Goal: Transaction & Acquisition: Purchase product/service

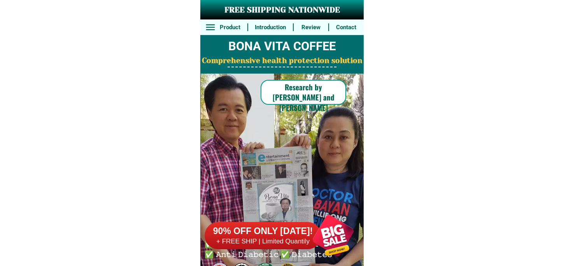
click at [326, 236] on div at bounding box center [333, 235] width 61 height 61
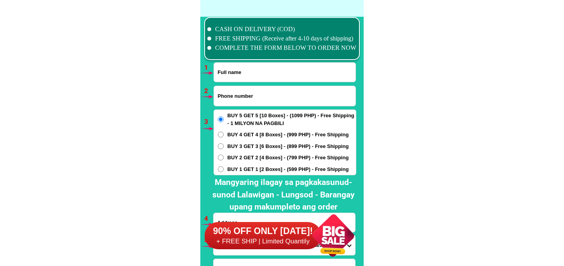
scroll to position [5720, 0]
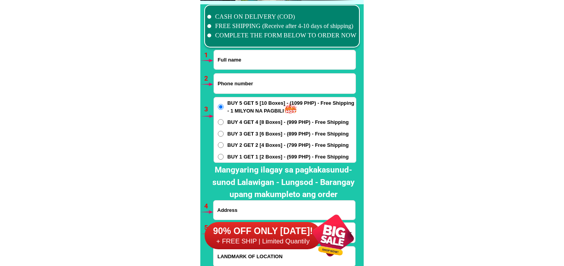
click at [249, 64] on input "Input full_name" at bounding box center [285, 59] width 142 height 19
paste input "Larry A.Completo"
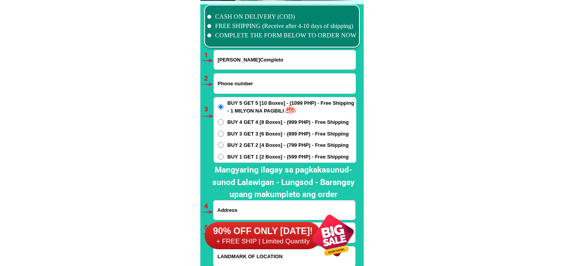
type input "Larry A.Completo"
click at [263, 83] on input "Input phone_number" at bounding box center [285, 84] width 142 height 20
paste input "09062531522"
type input "09062531522"
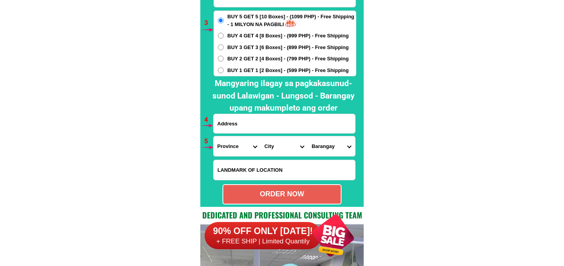
click at [240, 128] on input "Input address" at bounding box center [285, 123] width 142 height 19
paste input "Brgy Sta Cruz Sto.niño Balamban Cebu Paulin St Beside Palawan Pawnshop infront …"
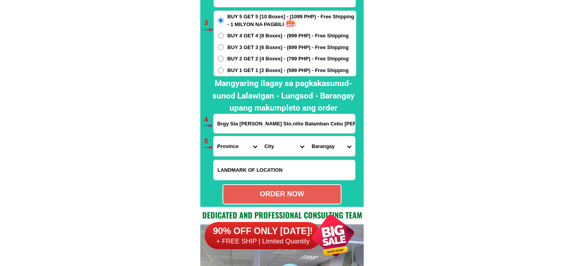
scroll to position [0, 92]
type input "Brgy Sta Cruz Sto.niño Balamban Cebu Paulin St Beside Palawan Pawnshop infront …"
click at [232, 143] on select "Province [GEOGRAPHIC_DATA] [GEOGRAPHIC_DATA] [GEOGRAPHIC_DATA] [GEOGRAPHIC_DATA…" at bounding box center [237, 146] width 47 height 20
select select "63_8"
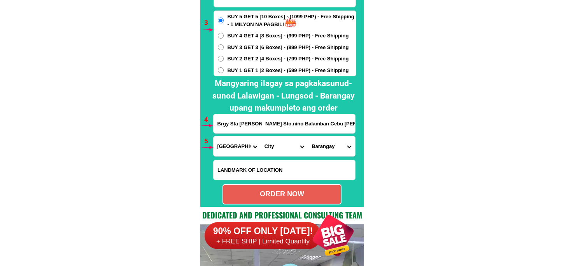
click at [214, 136] on select "Province [GEOGRAPHIC_DATA] [GEOGRAPHIC_DATA] [GEOGRAPHIC_DATA] [GEOGRAPHIC_DATA…" at bounding box center [237, 146] width 47 height 20
drag, startPoint x: 265, startPoint y: 141, endPoint x: 268, endPoint y: 135, distance: 6.8
click at [265, 141] on select "City Alcoy Aloguinsan Argao Asturias Badian Balamban Bantayan Barili Bogo-city …" at bounding box center [284, 146] width 47 height 20
select select "63_89295"
click at [261, 136] on select "City Alcoy Aloguinsan Argao Asturias Badian Balamban Bantayan Barili Bogo-city …" at bounding box center [284, 146] width 47 height 20
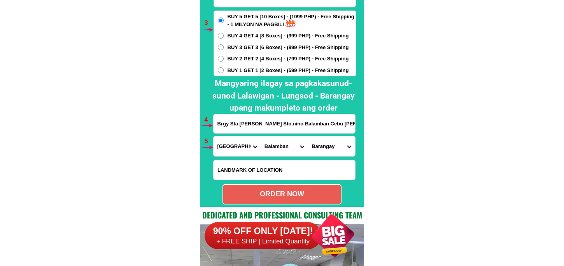
click at [328, 143] on select "Barangay Abucayan Aliwanay Arpili Baliwagan (pob.) Bayong Biasong Buanoy Cabagd…" at bounding box center [331, 146] width 47 height 20
select select "63_892952300"
click at [308, 136] on select "Barangay Abucayan Aliwanay Arpili Baliwagan (pob.) Bayong Biasong Buanoy Cabagd…" at bounding box center [331, 146] width 47 height 20
drag, startPoint x: 337, startPoint y: 150, endPoint x: 338, endPoint y: 141, distance: 9.5
click at [337, 150] on select "Barangay Abucayan Aliwanay Arpili Baliwagan (pob.) Bayong Biasong Buanoy Cabagd…" at bounding box center [331, 146] width 47 height 20
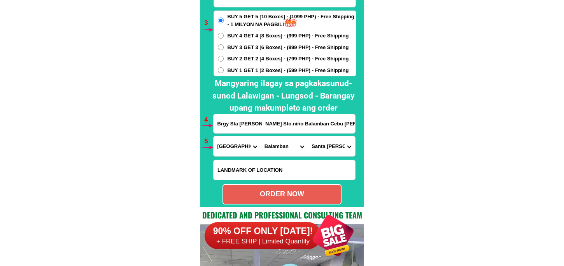
click at [308, 136] on select "Barangay Abucayan Aliwanay Arpili Baliwagan (pob.) Bayong Biasong Buanoy Cabagd…" at bounding box center [331, 146] width 47 height 20
click at [299, 195] on div "ORDER NOW" at bounding box center [281, 194] width 117 height 11
type input "Brgy Sta Cruz Sto.niño Balamban Cebu Paulin St Beside Palawan Pawnshop infront …"
radio input "true"
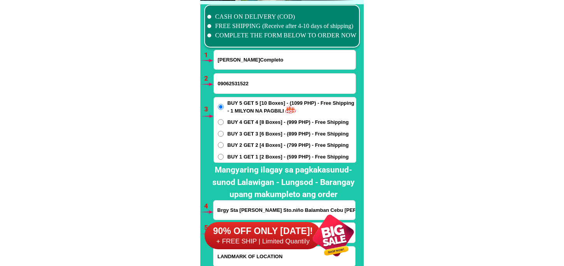
scroll to position [5763, 0]
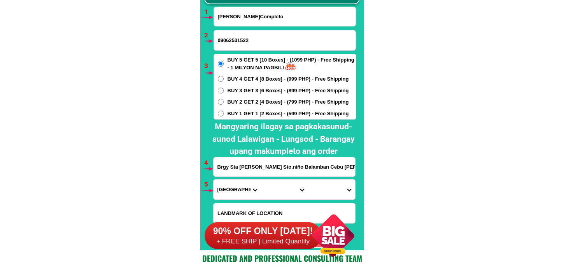
drag, startPoint x: 294, startPoint y: 20, endPoint x: 294, endPoint y: 49, distance: 29.2
click at [294, 20] on input "Larry A.Completo" at bounding box center [285, 16] width 142 height 19
paste input "Marilou m. Garcia"
type input "Marilou m. Garcia"
click at [240, 47] on input "09062531522" at bounding box center [285, 40] width 142 height 20
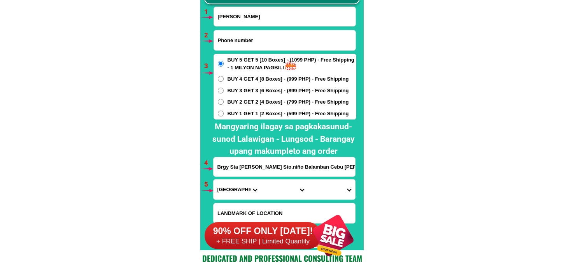
paste input "09941348975"
type input "09941348975"
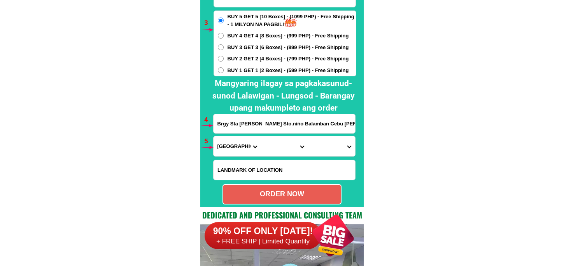
click at [245, 123] on input "Brgy Sta Cruz Sto.niño Balamban Cebu Paulin St Beside Palawan Pawnshop infront …" at bounding box center [285, 123] width 142 height 19
paste input "Washington st. Rosario P7. Santiago city Isabela"
type input "Washington st. Rosario P7. Santiago city Isabela"
drag, startPoint x: 227, startPoint y: 147, endPoint x: 233, endPoint y: 137, distance: 11.5
click at [227, 147] on select "Province [GEOGRAPHIC_DATA] [GEOGRAPHIC_DATA] [GEOGRAPHIC_DATA] [GEOGRAPHIC_DATA…" at bounding box center [237, 146] width 47 height 20
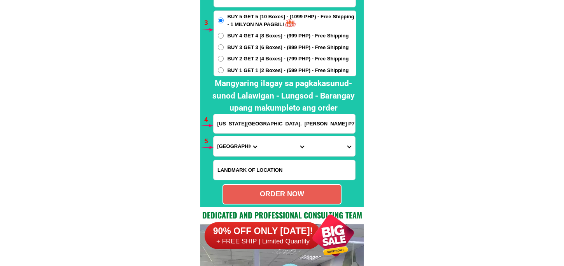
select select "63_305"
click at [214, 136] on select "Province [GEOGRAPHIC_DATA] [GEOGRAPHIC_DATA] [GEOGRAPHIC_DATA] [GEOGRAPHIC_DATA…" at bounding box center [237, 146] width 47 height 20
drag, startPoint x: 284, startPoint y: 147, endPoint x: 285, endPoint y: 138, distance: 8.2
click at [283, 146] on select "City Angadanan Benito-soliven Cabagan Cauayan-city Cordon Delfin-albano Dinapig…" at bounding box center [284, 146] width 47 height 20
select select "63_3056336"
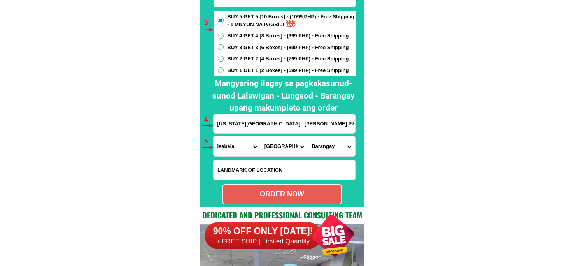
click at [261, 136] on select "City Angadanan Benito-soliven Cabagan Cauayan-city Cordon Delfin-albano Dinapig…" at bounding box center [284, 146] width 47 height 20
click at [323, 140] on select "Barangay Abra Ambalatungan Balintocatoc Baluarte Bannawag norte Batal Buenavist…" at bounding box center [331, 146] width 47 height 20
select select "63_30563365297"
click at [308, 136] on select "Barangay Abra Ambalatungan Balintocatoc Baluarte Bannawag norte Batal Buenavist…" at bounding box center [331, 146] width 47 height 20
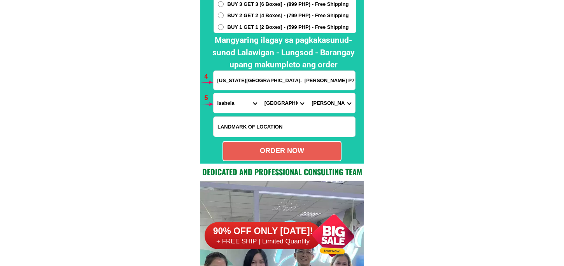
click at [299, 145] on div "ORDER NOW" at bounding box center [281, 151] width 119 height 20
radio input "true"
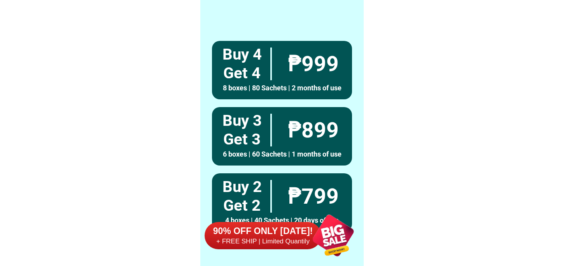
scroll to position [5720, 0]
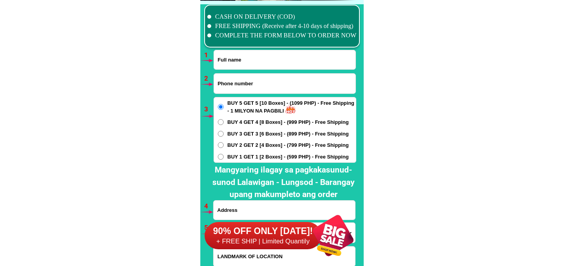
click at [270, 56] on input "Input full_name" at bounding box center [285, 59] width 142 height 19
paste input "09672831861"
type input "09672831861"
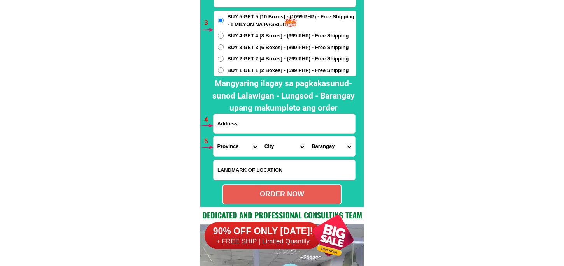
click at [254, 114] on h2 "Mangyaring ilagay sa pagkakasunud-sunod Lalawigan - Lungsod - Barangay upang ma…" at bounding box center [283, 95] width 153 height 37
click at [255, 123] on input "Input address" at bounding box center [285, 123] width 142 height 19
paste input "Coliat, Ibaan, Batanga"
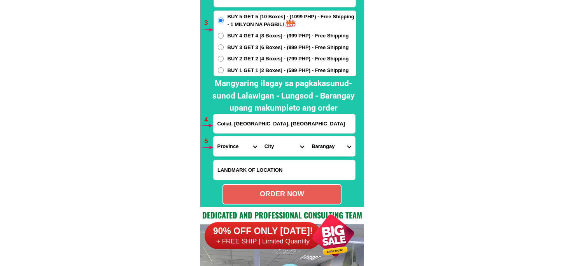
type input "Coliat, Ibaan, Batangas"
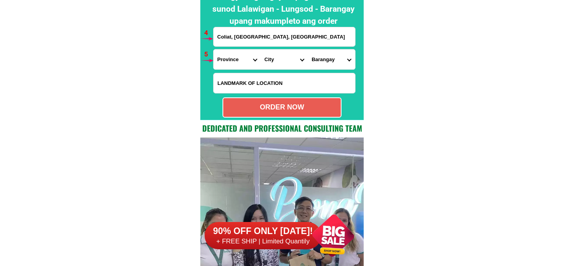
click at [253, 82] on input "Input LANDMARKOFLOCATION" at bounding box center [285, 83] width 142 height 20
paste input "Near AJ Lomi Hauz"
type input "Near AJ Lomi Hauz"
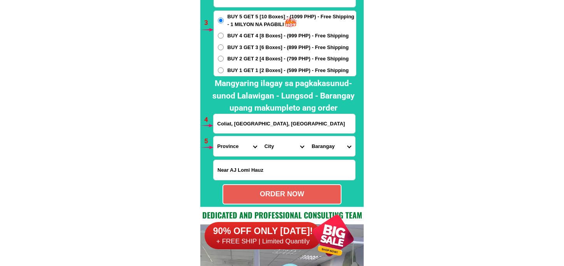
scroll to position [5720, 0]
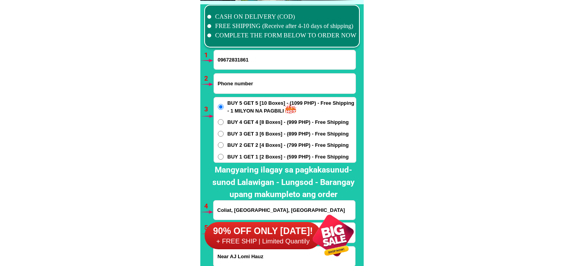
click at [270, 59] on input "09672831861" at bounding box center [285, 59] width 142 height 19
click at [261, 86] on input "Input phone_number" at bounding box center [285, 84] width 142 height 20
click at [289, 54] on input "09672831861" at bounding box center [285, 59] width 142 height 19
paste input "Gloria Francisco"
click at [233, 60] on input "09672831861Gloria Francisco" at bounding box center [285, 59] width 142 height 19
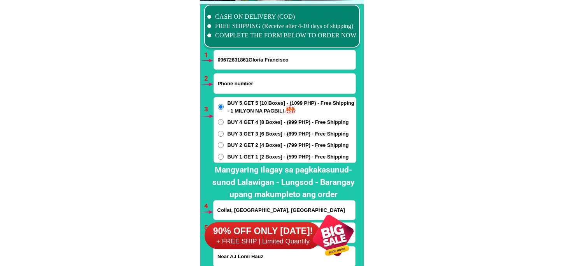
click at [233, 60] on input "09672831861Gloria Francisco" at bounding box center [285, 59] width 142 height 19
click at [247, 60] on input "09672831861Gloria Francisco" at bounding box center [285, 59] width 142 height 19
drag, startPoint x: 247, startPoint y: 58, endPoint x: 211, endPoint y: 61, distance: 36.7
click at [211, 61] on div "CASH ON DELIVERY (COD) FREE SHIPPING (Receive after 4-10 days of shipping) COMP…" at bounding box center [281, 147] width 163 height 292
type input "Gloria Francisco"
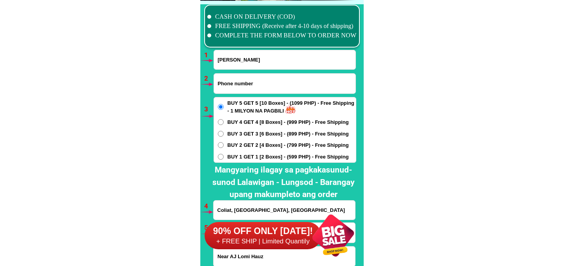
click at [234, 85] on input "Input phone_number" at bounding box center [285, 84] width 142 height 20
paste input "09672831861"
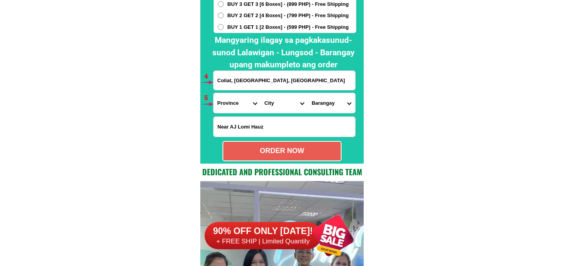
type input "09672831861"
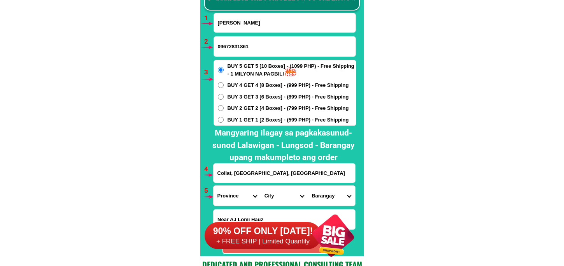
scroll to position [5843, 0]
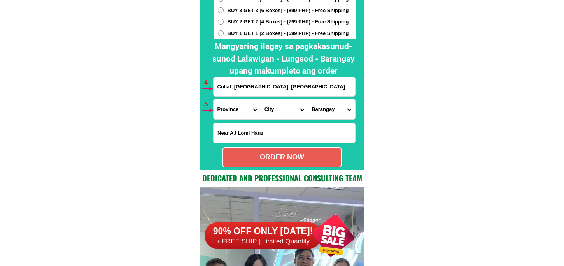
click at [230, 106] on select "Province [GEOGRAPHIC_DATA] [GEOGRAPHIC_DATA] [GEOGRAPHIC_DATA] [GEOGRAPHIC_DATA…" at bounding box center [237, 109] width 47 height 20
select select "63_108"
click at [214, 99] on select "Province [GEOGRAPHIC_DATA] [GEOGRAPHIC_DATA] [GEOGRAPHIC_DATA] [GEOGRAPHIC_DATA…" at bounding box center [237, 109] width 47 height 20
click at [274, 112] on select "City Agoncillo Alitagtag Allacapan Balayan Batangas-balete Batangas-city Batang…" at bounding box center [284, 109] width 47 height 20
select select "63_108232"
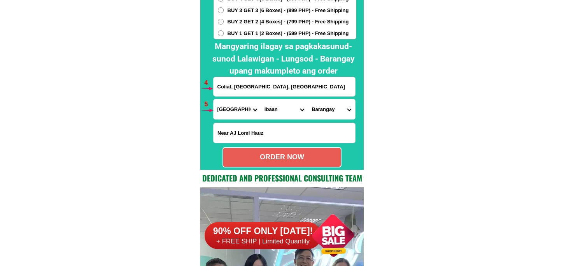
click at [261, 99] on select "City Agoncillo Alitagtag Allacapan Balayan Batangas-balete Batangas-city Batang…" at bounding box center [284, 109] width 47 height 20
click at [320, 102] on select "Barangay Bago Balanga Bungahan Calamias Catandala Coliat Dayapan Lapu-lapu Lucs…" at bounding box center [331, 109] width 47 height 20
select select "63_1082322844"
click at [308, 99] on select "Barangay Bago Balanga Bungahan Calamias Catandala Coliat Dayapan Lapu-lapu Lucs…" at bounding box center [331, 109] width 47 height 20
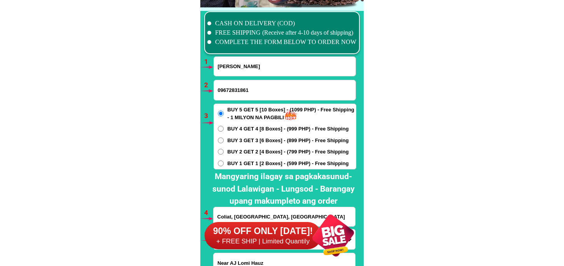
scroll to position [5886, 0]
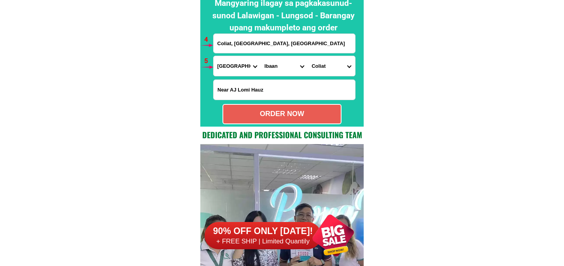
click at [295, 110] on div "ORDER NOW" at bounding box center [281, 114] width 117 height 11
radio input "true"
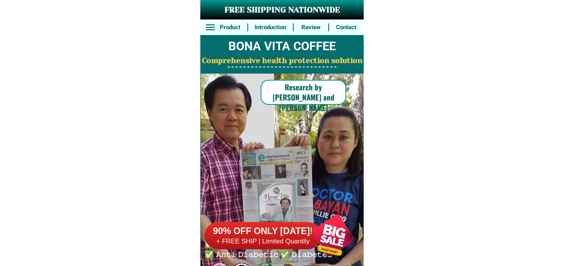
click at [329, 240] on div at bounding box center [333, 235] width 61 height 61
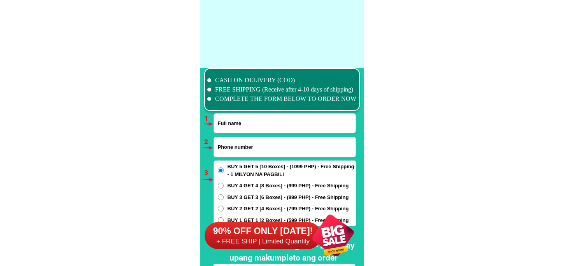
scroll to position [5720, 0]
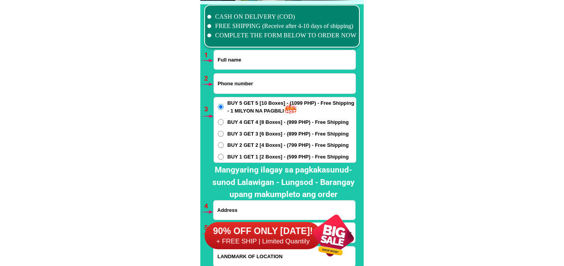
click at [266, 88] on input "Input phone_number" at bounding box center [285, 84] width 142 height 20
paste input "09239562118"
type input "09239562118"
drag, startPoint x: 251, startPoint y: 51, endPoint x: 251, endPoint y: 57, distance: 6.2
click at [250, 53] on input "Input full_name" at bounding box center [285, 59] width 142 height 19
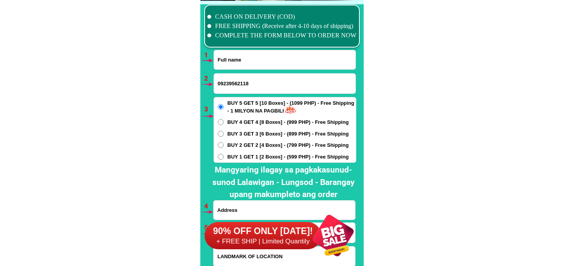
paste input "[PERSON_NAME]"
type input "[PERSON_NAME]"
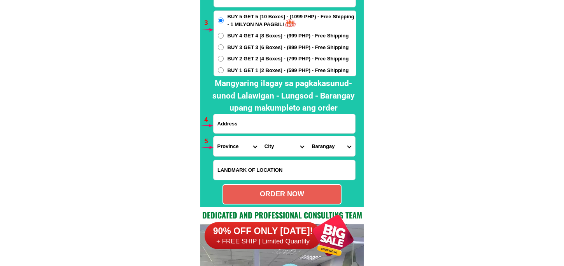
click at [245, 118] on input "Input address" at bounding box center [285, 123] width 142 height 19
paste input "Negros Occ. [GEOGRAPHIC_DATA]. Brgy2. Bonifacio St. Purok Mainuswagon""
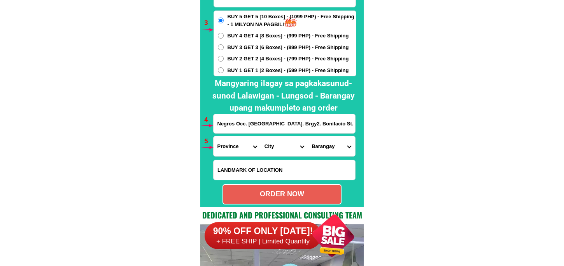
scroll to position [0, 19]
type input "Negros Occ. [GEOGRAPHIC_DATA]. Brgy2. Bonifacio St. Purok Mainuswagon""
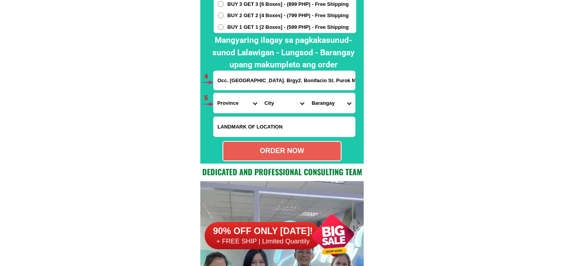
scroll to position [0, 0]
click at [251, 122] on input "Input LANDMARKOFLOCATION" at bounding box center [285, 127] width 142 height 20
paste input "Near public market (tangke)"
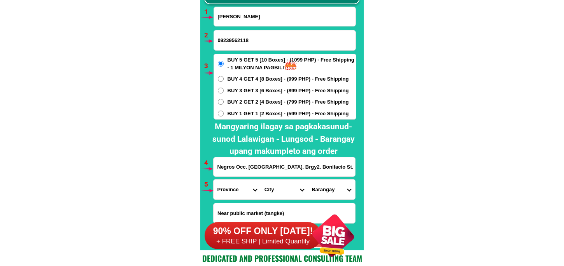
type input "Near public market (tangke)"
click at [286, 168] on input "Negros Occ. [GEOGRAPHIC_DATA]. Brgy2. Bonifacio St. Purok Mainuswagon"" at bounding box center [285, 166] width 142 height 19
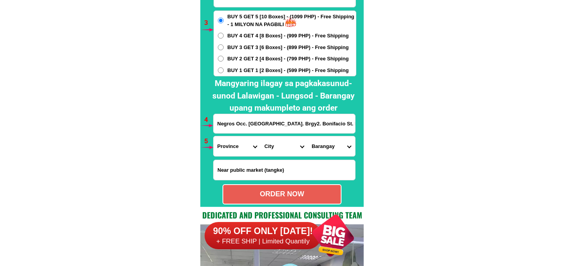
click at [238, 134] on form "[PERSON_NAME] 09239562118 ORDER NOW Negros Occ. [GEOGRAPHIC_DATA]. Brgy2. [GEOG…" at bounding box center [284, 83] width 143 height 241
click at [235, 145] on select "Province [GEOGRAPHIC_DATA] [GEOGRAPHIC_DATA] [GEOGRAPHIC_DATA] [GEOGRAPHIC_DATA…" at bounding box center [237, 146] width 47 height 20
select select "63_396"
click at [214, 136] on select "Province [GEOGRAPHIC_DATA] [GEOGRAPHIC_DATA] [GEOGRAPHIC_DATA] [GEOGRAPHIC_DATA…" at bounding box center [237, 146] width 47 height 20
click at [274, 153] on select "City [GEOGRAPHIC_DATA]-city [GEOGRAPHIC_DATA]-city [GEOGRAPHIC_DATA] [GEOGRAPHI…" at bounding box center [284, 146] width 47 height 20
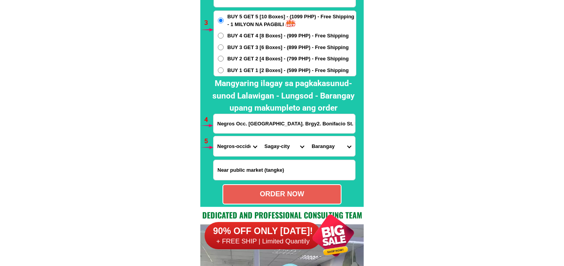
click at [261, 136] on select "City [GEOGRAPHIC_DATA]-city [GEOGRAPHIC_DATA]-city [GEOGRAPHIC_DATA] [GEOGRAPHI…" at bounding box center [284, 146] width 47 height 20
drag, startPoint x: 289, startPoint y: 143, endPoint x: 289, endPoint y: 138, distance: 4.7
click at [289, 143] on select "City [GEOGRAPHIC_DATA]-city [GEOGRAPHIC_DATA]-city [GEOGRAPHIC_DATA] [GEOGRAPHI…" at bounding box center [284, 146] width 47 height 20
select select "63_3966362"
click at [261, 136] on select "City [GEOGRAPHIC_DATA]-city [GEOGRAPHIC_DATA]-city [GEOGRAPHIC_DATA] [GEOGRAPHI…" at bounding box center [284, 146] width 47 height 20
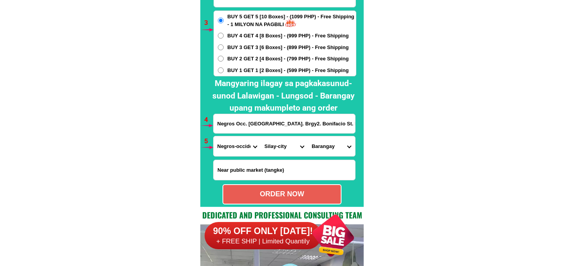
click at [321, 143] on select "Barangay Bagtic Balaring Barangay i (pob.) [GEOGRAPHIC_DATA] (pob.) [GEOGRAPHIC…" at bounding box center [331, 146] width 47 height 20
select select "63_396636235802"
click at [308, 136] on select "Barangay Bagtic Balaring Barangay i (pob.) [GEOGRAPHIC_DATA] (pob.) [GEOGRAPHIC…" at bounding box center [331, 146] width 47 height 20
click at [308, 193] on div "ORDER NOW" at bounding box center [281, 194] width 117 height 11
radio input "true"
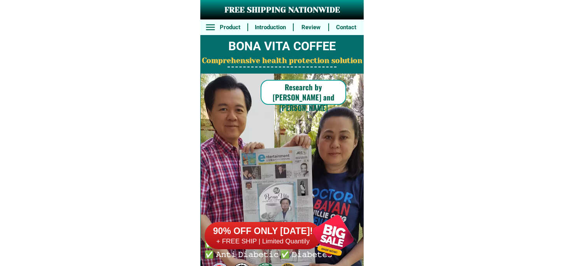
drag, startPoint x: 301, startPoint y: 241, endPoint x: 300, endPoint y: 228, distance: 13.2
click at [301, 239] on h6 "+ FREE SHIP | Limited Quantily" at bounding box center [263, 241] width 117 height 9
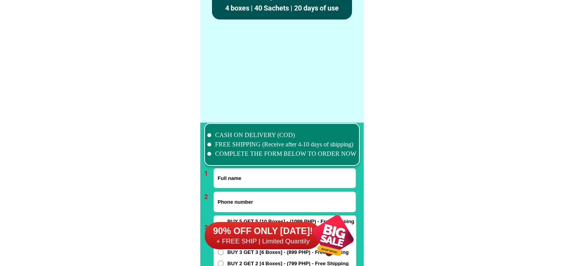
scroll to position [5720, 0]
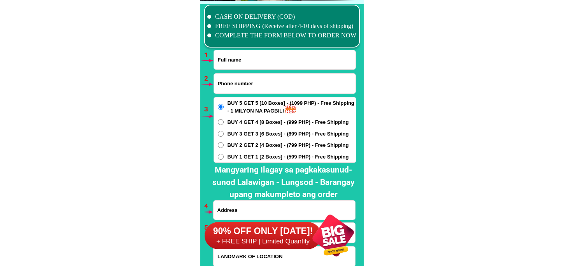
click at [257, 66] on input "Input full_name" at bounding box center [285, 59] width 142 height 19
paste input "Hja Mariam Nur arip"
type input "Hja Mariam Nur arip"
click at [248, 79] on input "Input phone_number" at bounding box center [285, 84] width 142 height 20
paste input "09066390694"
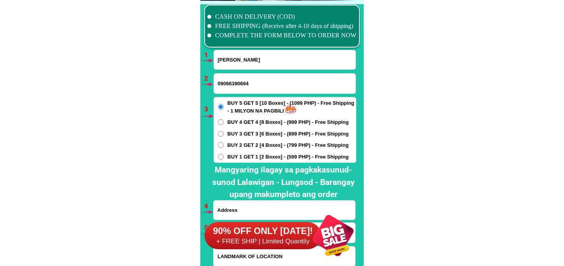
type input "09066390694"
click at [242, 145] on span "BUY 2 GET 2 [4 Boxes] - (799 PHP) - Free Shipping" at bounding box center [288, 145] width 121 height 8
click at [224, 145] on input "BUY 2 GET 2 [4 Boxes] - (799 PHP) - Free Shipping" at bounding box center [221, 145] width 6 height 6
radio input "true"
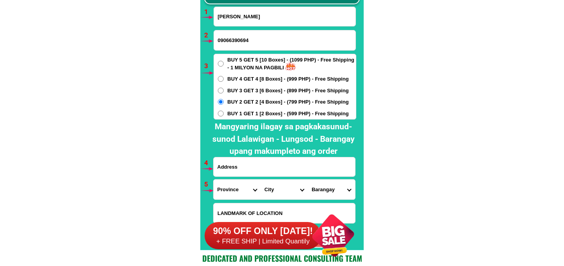
click at [236, 170] on input "Input address" at bounding box center [285, 166] width 142 height 19
paste input "Burgos treet Puerto Princesa city Palawan malapit sa coop hospital brgy masipag"
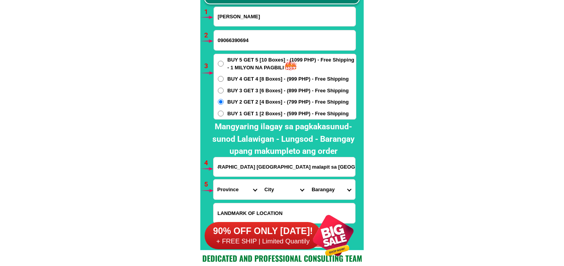
type input "Burgos treet Puerto Princesa city Palawan malapit sa coop hospital brgy masipag"
drag, startPoint x: 223, startPoint y: 193, endPoint x: 227, endPoint y: 181, distance: 11.8
click at [223, 193] on select "Province [GEOGRAPHIC_DATA] [GEOGRAPHIC_DATA] [GEOGRAPHIC_DATA] [GEOGRAPHIC_DATA…" at bounding box center [237, 189] width 47 height 20
select select "63_811"
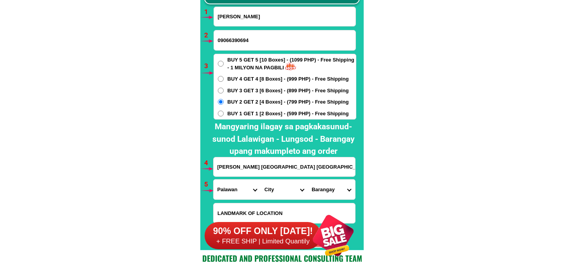
click at [214, 179] on select "Province [GEOGRAPHIC_DATA] [GEOGRAPHIC_DATA] [GEOGRAPHIC_DATA] [GEOGRAPHIC_DATA…" at bounding box center [237, 189] width 47 height 20
click at [280, 191] on select "City Aborlan Agutaya Araceli Balabac Bataraza Brookes-point Busuanga Cagayancil…" at bounding box center [284, 189] width 47 height 20
select select "63_8115896"
click at [261, 179] on select "City Aborlan Agutaya Araceli Balabac Bataraza Brookes-point Busuanga Cagayancil…" at bounding box center [284, 189] width 47 height 20
click at [333, 183] on select "Barangay Babuyan Bacungan Bagong bayan Bagong pag-asa Bagong pag-asa (pob.) Bag…" at bounding box center [331, 189] width 47 height 20
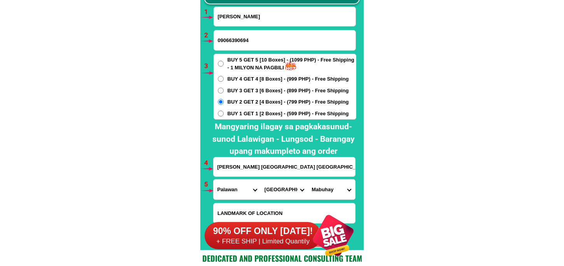
drag, startPoint x: 328, startPoint y: 193, endPoint x: 331, endPoint y: 179, distance: 14.2
click at [327, 193] on select "Barangay Babuyan Bacungan Bagong bayan Bagong pag-asa Bagong pag-asa (pob.) Bag…" at bounding box center [331, 189] width 47 height 20
select select "63_81158969106"
click at [308, 179] on select "Barangay Babuyan Bacungan Bagong bayan Bagong pag-asa Bagong pag-asa (pob.) Bag…" at bounding box center [331, 189] width 47 height 20
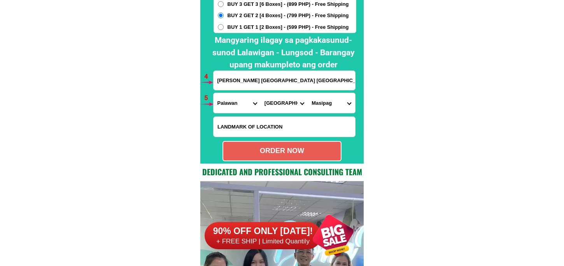
click at [310, 153] on div "ORDER NOW" at bounding box center [281, 150] width 117 height 11
radio input "true"
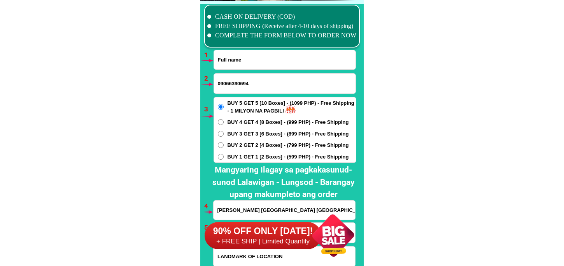
click at [266, 63] on input "Input full_name" at bounding box center [285, 59] width 142 height 19
paste input "alvin ocampo"
type input "alvin ocampo"
click at [260, 75] on input "09066390694" at bounding box center [285, 84] width 142 height 20
paste input "09317074452"
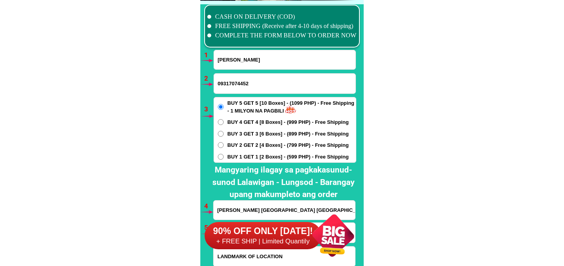
type input "09317074452"
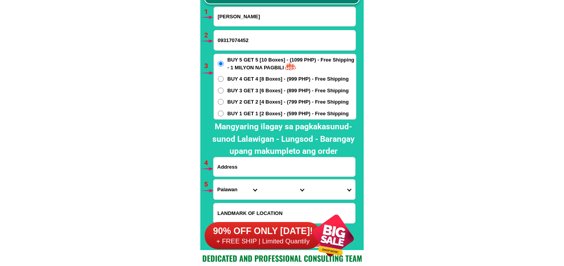
drag, startPoint x: 277, startPoint y: 164, endPoint x: 277, endPoint y: 172, distance: 8.6
click at [277, 164] on input "Input address" at bounding box center [285, 166] width 142 height 19
paste input "rd5.villa barosa1.dolores csfp.pampanga."
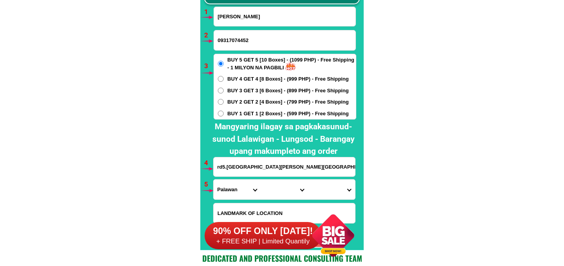
type input "rd5.villa barosa1.dolores csfp.pampanga."
click at [266, 117] on div "BUY 5 GET 5 [10 Boxes] - (1099 PHP) - Free Shipping - 1 MILYON NA PAGBILI BUY 4…" at bounding box center [285, 87] width 143 height 66
click at [276, 114] on span "BUY 1 GET 1 [2 Boxes] - (599 PHP) - Free Shipping" at bounding box center [288, 114] width 121 height 8
click at [224, 114] on input "BUY 1 GET 1 [2 Boxes] - (599 PHP) - Free Shipping" at bounding box center [221, 113] width 6 height 6
radio input "true"
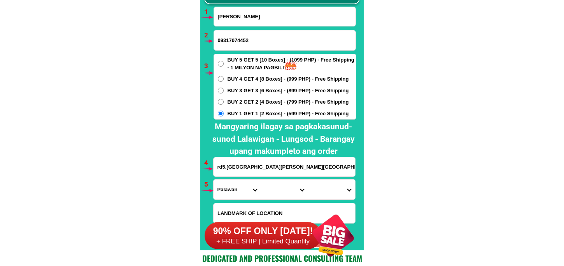
click at [293, 100] on span "BUY 2 GET 2 [4 Boxes] - (799 PHP) - Free Shipping" at bounding box center [288, 102] width 121 height 8
click at [224, 100] on input "BUY 2 GET 2 [4 Boxes] - (799 PHP) - Free Shipping" at bounding box center [221, 102] width 6 height 6
radio input "true"
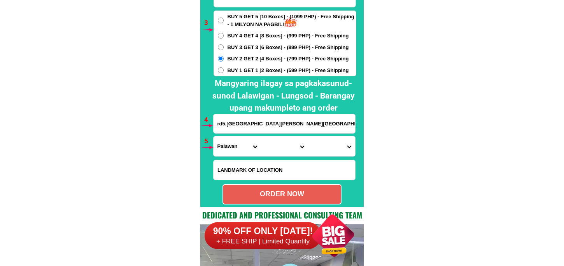
click at [218, 123] on input "rd5.villa barosa1.dolores csfp.pampanga." at bounding box center [285, 123] width 142 height 19
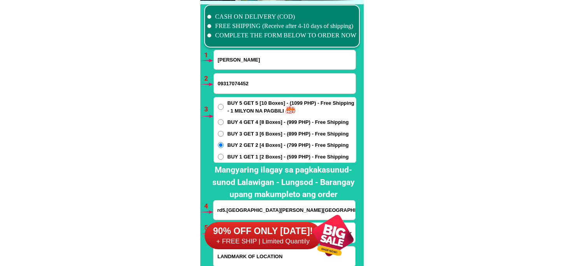
paste input "855"
drag, startPoint x: 216, startPoint y: 59, endPoint x: 255, endPoint y: 74, distance: 42.1
click at [254, 60] on input "alvin ocampo" at bounding box center [285, 59] width 142 height 19
click at [218, 208] on div "90% OFF ONLY TODAY! + FREE SHIP | Limited Quantily" at bounding box center [284, 235] width 159 height 61
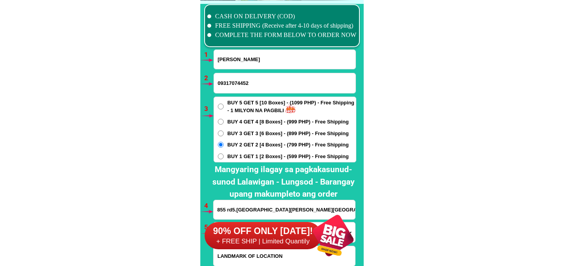
scroll to position [5806, 0]
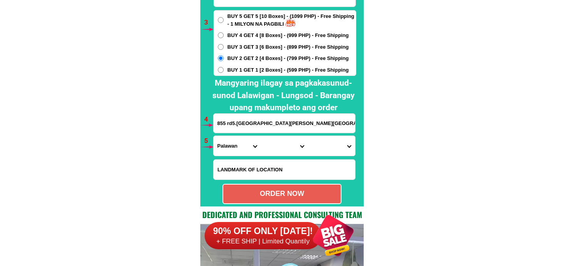
click at [219, 122] on input "855 rd5.villa barosa1.dolores csfp.pampanga." at bounding box center [285, 123] width 142 height 19
paste input "alvin ocampo"
type input "alvin ocampo 855 rd5.villa barosa1.dolores csfp.pampanga."
click at [312, 121] on input "alvin ocampo 855 rd5.villa barosa1.dolores csfp.pampanga." at bounding box center [285, 123] width 142 height 19
click at [238, 147] on select "Province [GEOGRAPHIC_DATA] [GEOGRAPHIC_DATA] [GEOGRAPHIC_DATA] [GEOGRAPHIC_DATA…" at bounding box center [237, 146] width 47 height 20
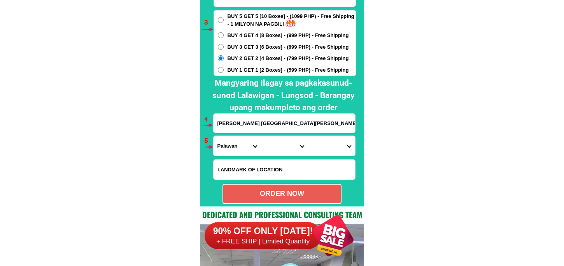
select select "63_779"
click at [214, 136] on select "Province [GEOGRAPHIC_DATA] [GEOGRAPHIC_DATA] [GEOGRAPHIC_DATA] [GEOGRAPHIC_DATA…" at bounding box center [237, 146] width 47 height 20
click at [274, 139] on select "City Angeles-city Apalit Arayat Bacolor Candaba Floridablanca Guagua Lubao Maba…" at bounding box center [284, 146] width 47 height 20
select select "63_7797518"
click at [261, 136] on select "City Angeles-city Apalit Arayat Bacolor Candaba Floridablanca Guagua Lubao Maba…" at bounding box center [284, 146] width 47 height 20
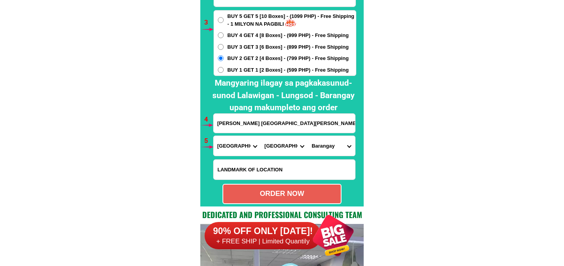
click at [294, 150] on select "City Angeles-city Apalit Arayat Bacolor Candaba Floridablanca Guagua Lubao Maba…" at bounding box center [284, 146] width 47 height 20
click at [261, 136] on select "City Angeles-city Apalit Arayat Bacolor Candaba Floridablanca Guagua Lubao Maba…" at bounding box center [284, 146] width 47 height 20
click at [332, 148] on select "Barangay Alasas Baliti Bulaon Calulut Del carmen Del pilar Del rosario Dela paz…" at bounding box center [331, 146] width 47 height 20
select select "63_77975185423"
click at [308, 136] on select "Barangay Alasas Baliti Bulaon Calulut Del carmen Del pilar Del rosario Dela paz…" at bounding box center [331, 146] width 47 height 20
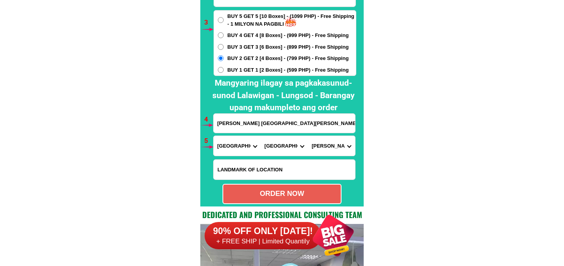
click at [298, 193] on div "ORDER NOW" at bounding box center [281, 193] width 117 height 11
radio input "true"
